Goal: Transaction & Acquisition: Purchase product/service

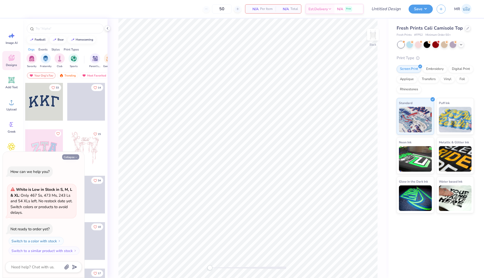
click at [67, 158] on button "Collapse" at bounding box center [70, 156] width 17 height 5
type textarea "x"
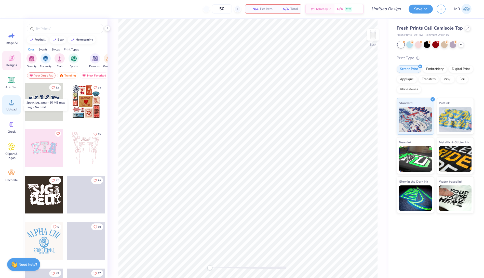
click at [10, 107] on div "Upload" at bounding box center [11, 104] width 18 height 19
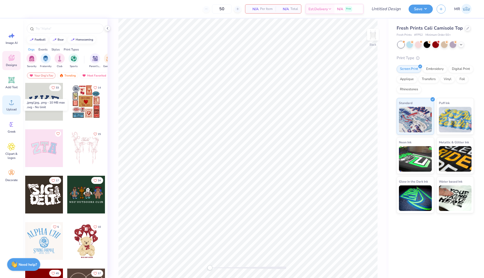
click at [11, 107] on span "Upload" at bounding box center [11, 109] width 10 height 4
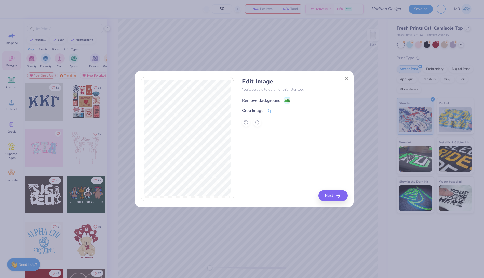
click at [276, 99] on div "Remove Background" at bounding box center [261, 100] width 38 height 6
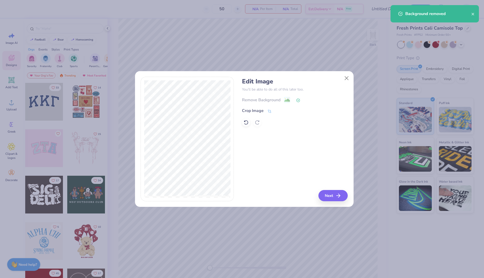
click at [248, 108] on div "Crop Image" at bounding box center [257, 110] width 30 height 6
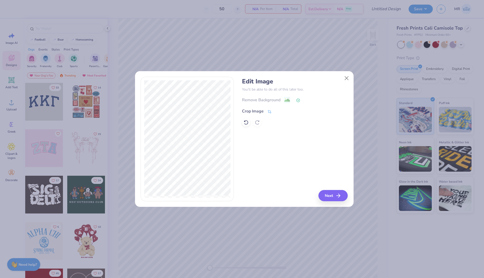
click at [248, 111] on div "Crop Image" at bounding box center [253, 111] width 22 height 6
click at [333, 198] on div "Edit Image You’ll be able to do all of this later too. Remove Background Crop I…" at bounding box center [295, 139] width 106 height 124
click at [284, 110] on icon at bounding box center [285, 110] width 3 height 3
click at [331, 193] on button "Next" at bounding box center [333, 195] width 29 height 11
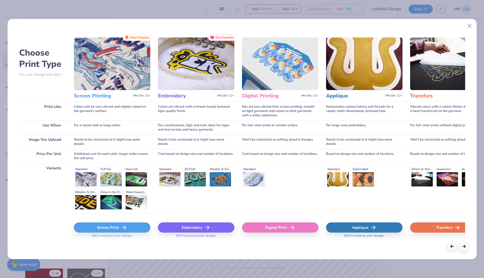
click at [111, 225] on div "Screen Print" at bounding box center [112, 227] width 76 height 10
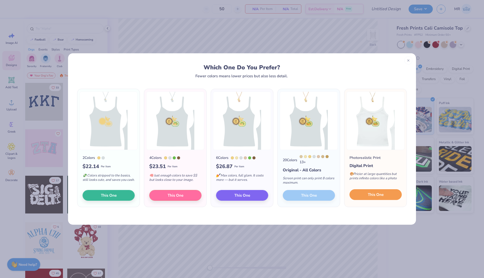
click at [375, 193] on span "This One" at bounding box center [376, 195] width 16 height 6
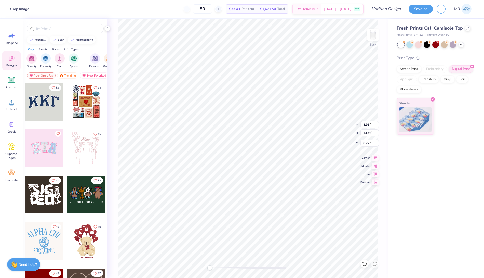
click at [378, 0] on html "Crop Image 50 $33.43 Per Item $1,671.50 Total Est. Delivery Sep 22 - 25 Free De…" at bounding box center [242, 139] width 484 height 278
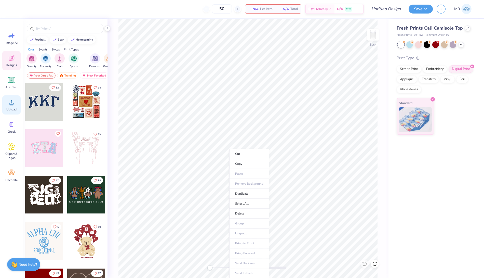
click at [11, 101] on icon at bounding box center [12, 102] width 8 height 8
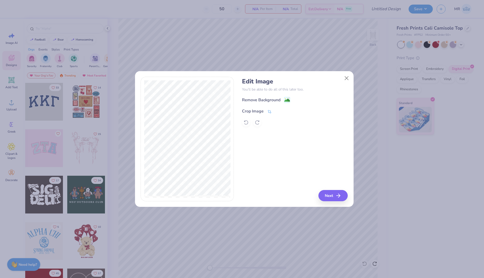
click at [257, 110] on div "Crop Image" at bounding box center [253, 111] width 22 height 6
click at [278, 108] on button at bounding box center [277, 110] width 5 height 5
click at [335, 193] on button "Next" at bounding box center [333, 195] width 29 height 11
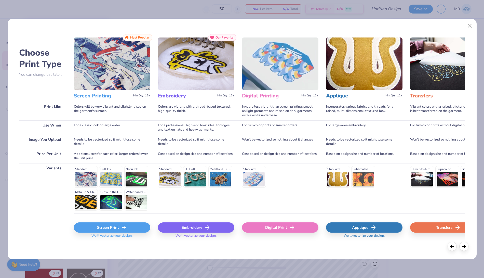
click at [89, 224] on div "Screen Print" at bounding box center [112, 227] width 76 height 10
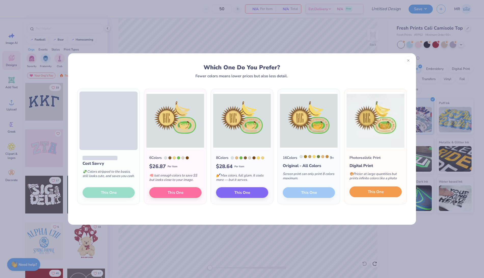
click at [374, 195] on span "This One" at bounding box center [376, 192] width 16 height 6
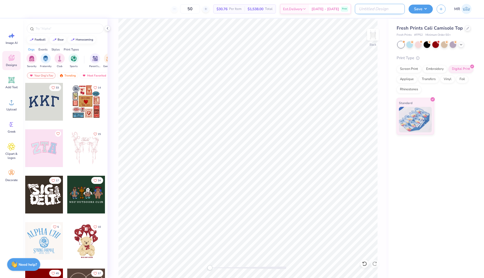
click at [380, 9] on input "Design Title" at bounding box center [380, 9] width 50 height 10
paste input "Lily Kuehner"
type input "[PERSON_NAME] Big/Little"
click at [197, 11] on input "50" at bounding box center [203, 8] width 20 height 9
click at [414, 9] on button "Save" at bounding box center [420, 8] width 24 height 9
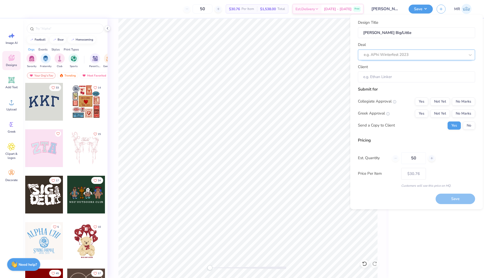
click at [386, 55] on div at bounding box center [414, 54] width 101 height 7
click at [381, 70] on div "Lily Kuehner" at bounding box center [416, 68] width 113 height 8
type input "Lily Kuehner"
click at [464, 101] on button "No Marks" at bounding box center [463, 101] width 23 height 8
click at [463, 112] on button "No Marks" at bounding box center [463, 113] width 23 height 8
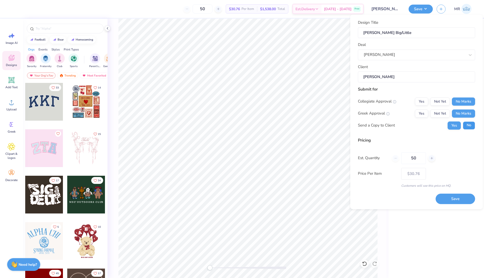
click at [469, 124] on button "No" at bounding box center [469, 125] width 12 height 8
click at [446, 200] on button "Save" at bounding box center [454, 198] width 39 height 10
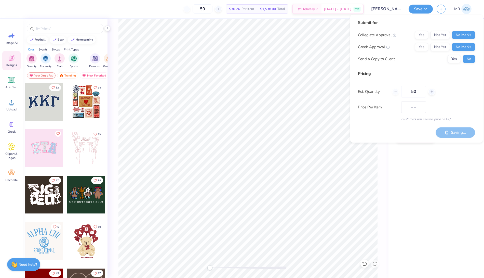
type input "$30.76"
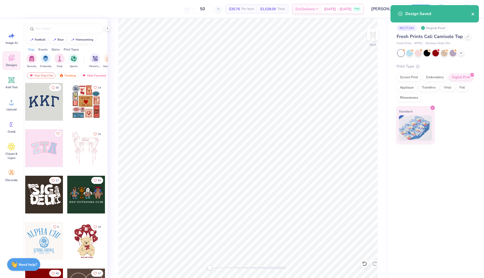
click at [473, 13] on icon "close" at bounding box center [473, 14] width 4 height 4
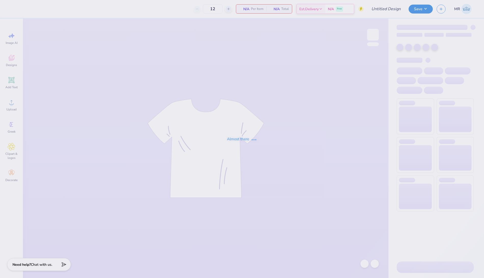
type input "[PERSON_NAME] Big/Little"
type input "50"
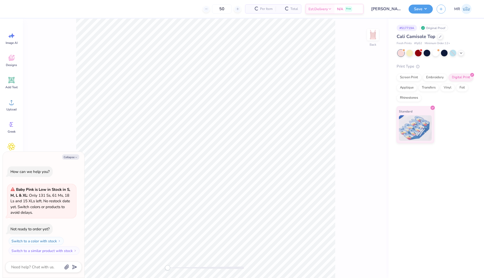
type textarea "x"
